Goal: Register for event/course

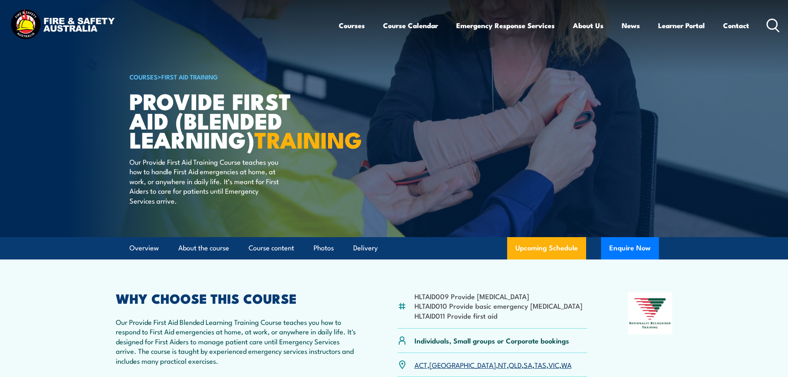
click at [399, 27] on link "Course Calendar" at bounding box center [410, 25] width 55 height 22
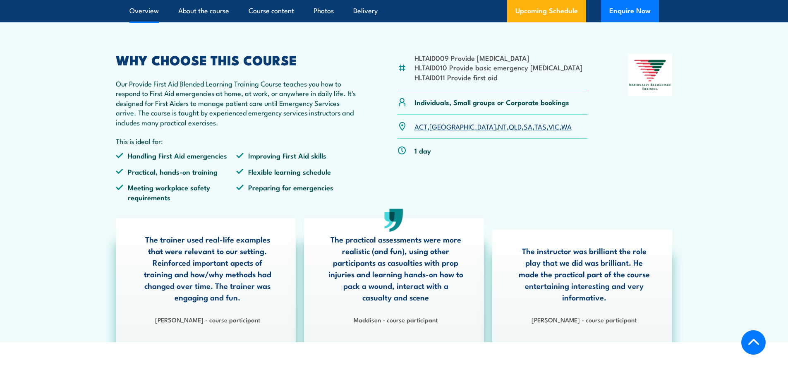
scroll to position [290, 0]
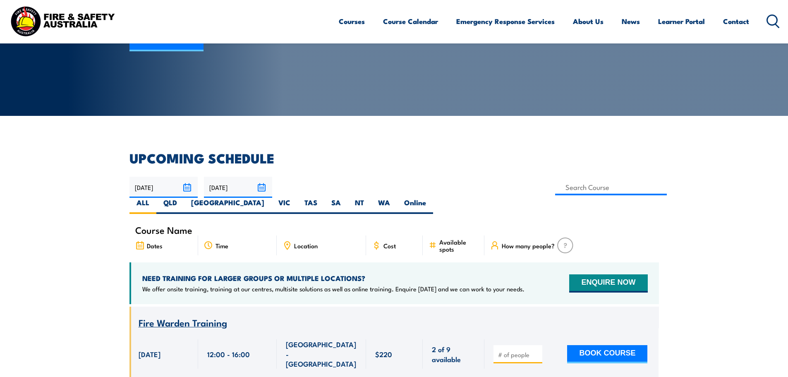
scroll to position [124, 0]
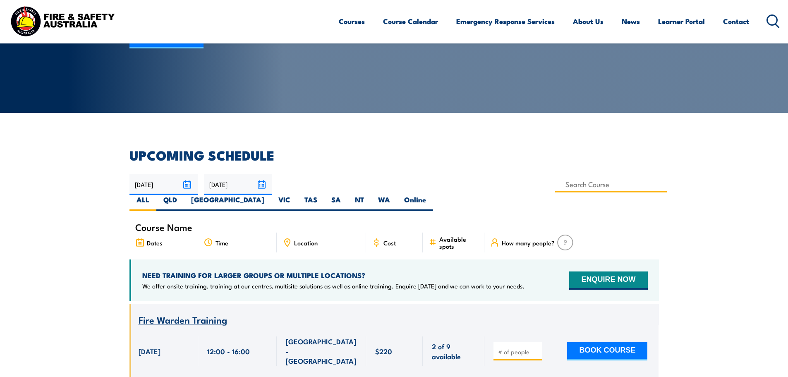
click at [555, 184] on input at bounding box center [611, 184] width 112 height 16
type input "Mental Health First Aid Training (Standard) – Classroom"
click at [184, 195] on label "QLD" at bounding box center [170, 203] width 28 height 16
click at [183, 195] on input "QLD" at bounding box center [179, 197] width 5 height 5
radio input "true"
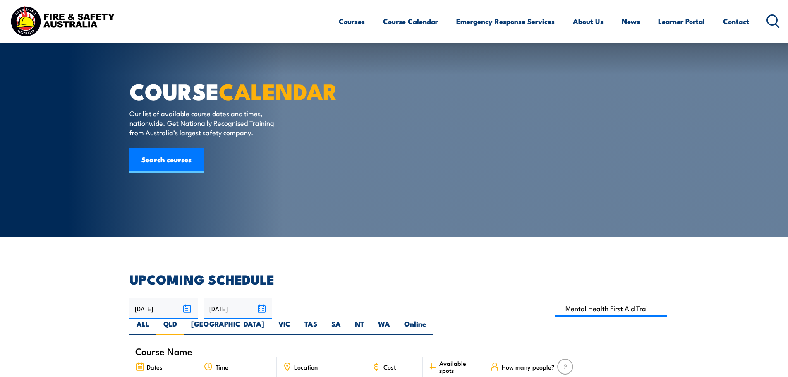
select select "7"
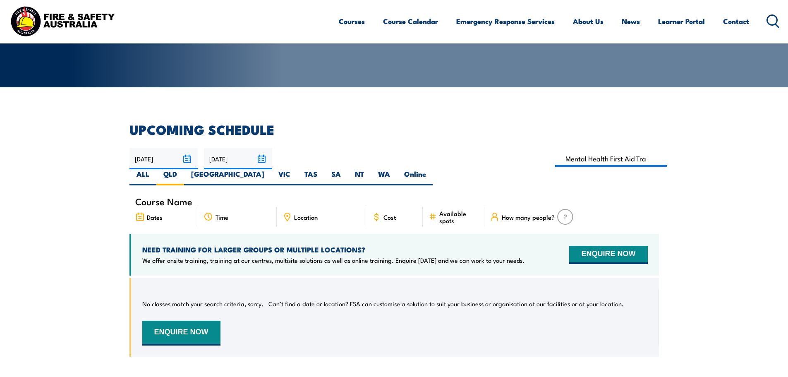
scroll to position [149, 0]
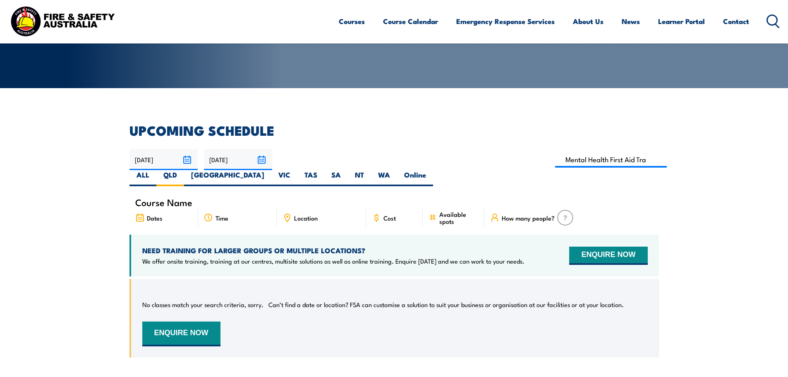
click at [190, 159] on input "26/08/2025" at bounding box center [164, 159] width 68 height 21
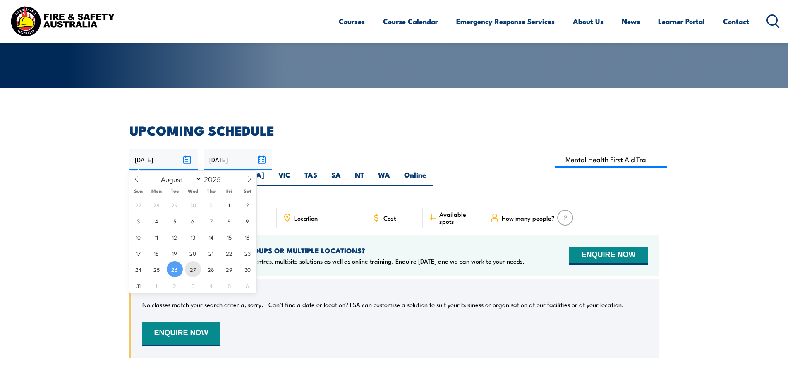
click at [190, 271] on span "27" at bounding box center [193, 269] width 16 height 16
type input "27/08/2025"
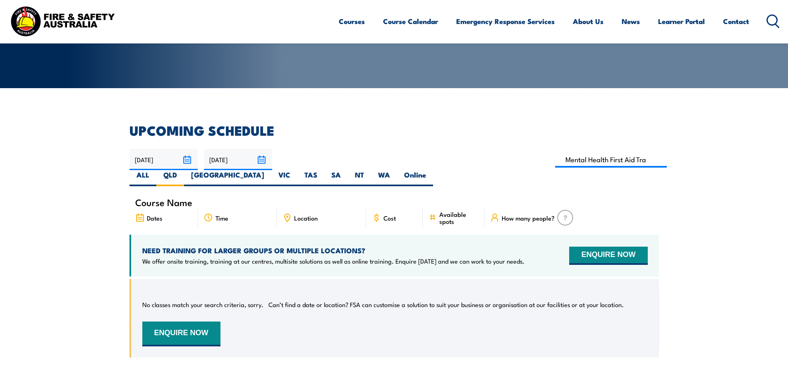
click at [261, 163] on input "[DATE]" at bounding box center [238, 159] width 68 height 21
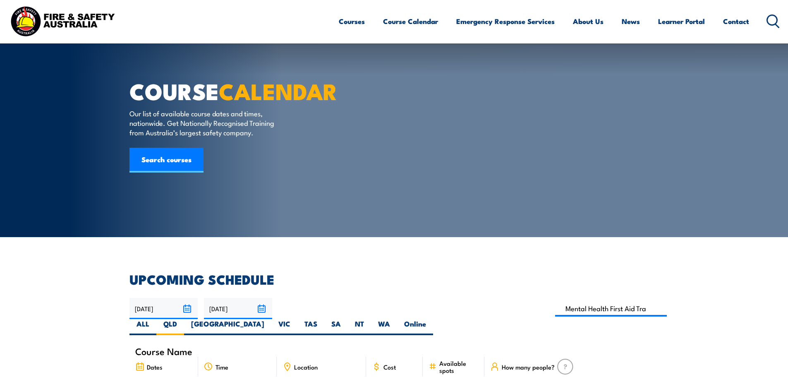
select select "9"
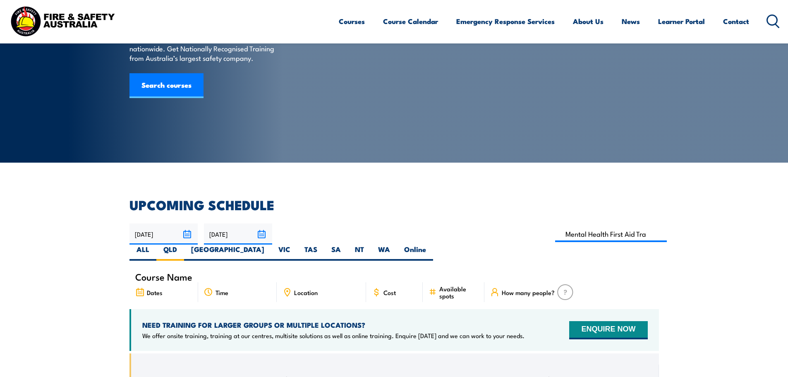
scroll to position [66, 0]
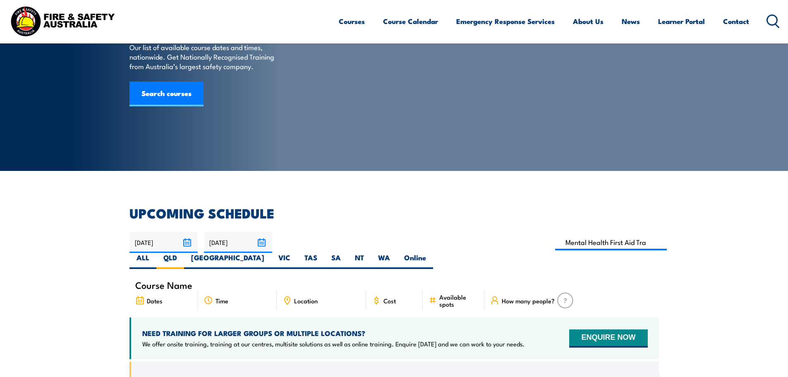
click at [261, 244] on input "[DATE]" at bounding box center [238, 242] width 68 height 21
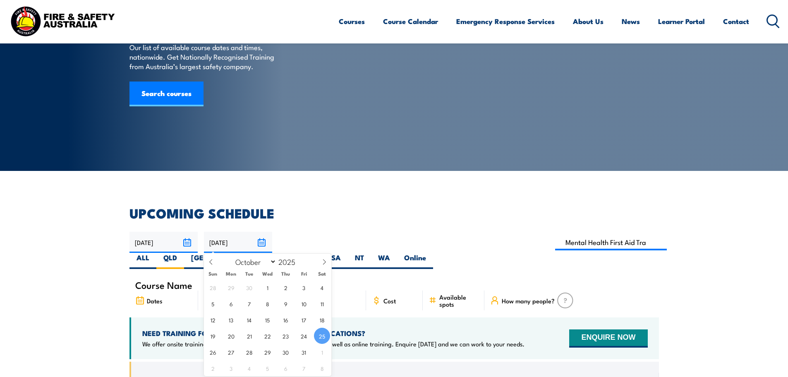
click at [324, 338] on span "25" at bounding box center [322, 336] width 16 height 16
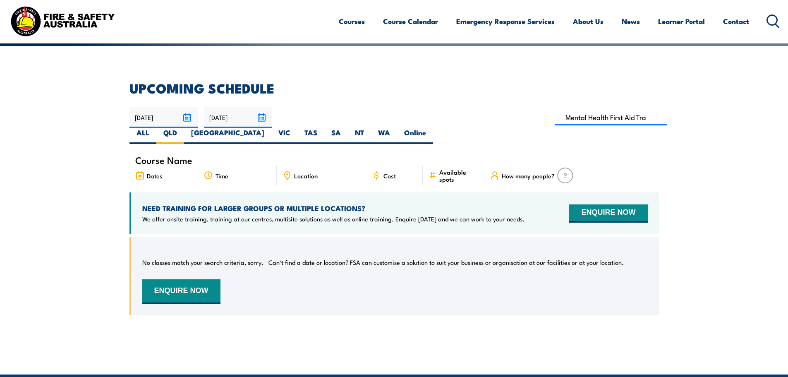
scroll to position [190, 0]
